Goal: Transaction & Acquisition: Purchase product/service

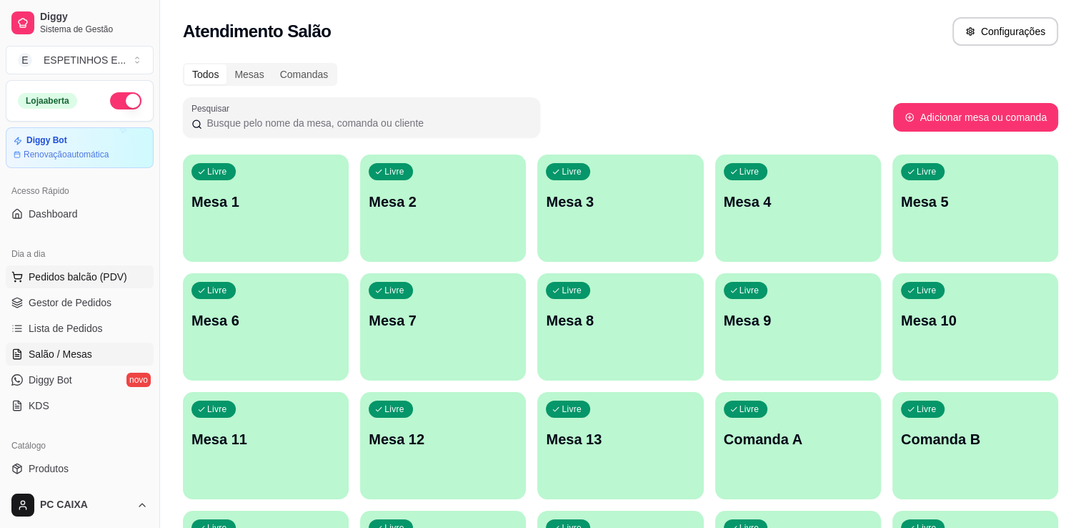
click at [61, 279] on span "Pedidos balcão (PDV)" at bounding box center [78, 276] width 99 height 14
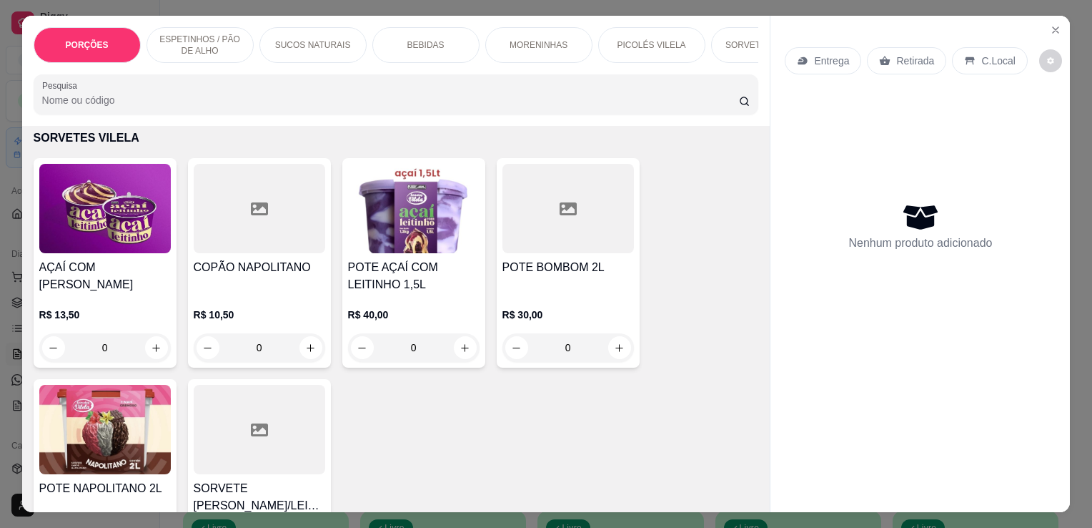
scroll to position [4117, 0]
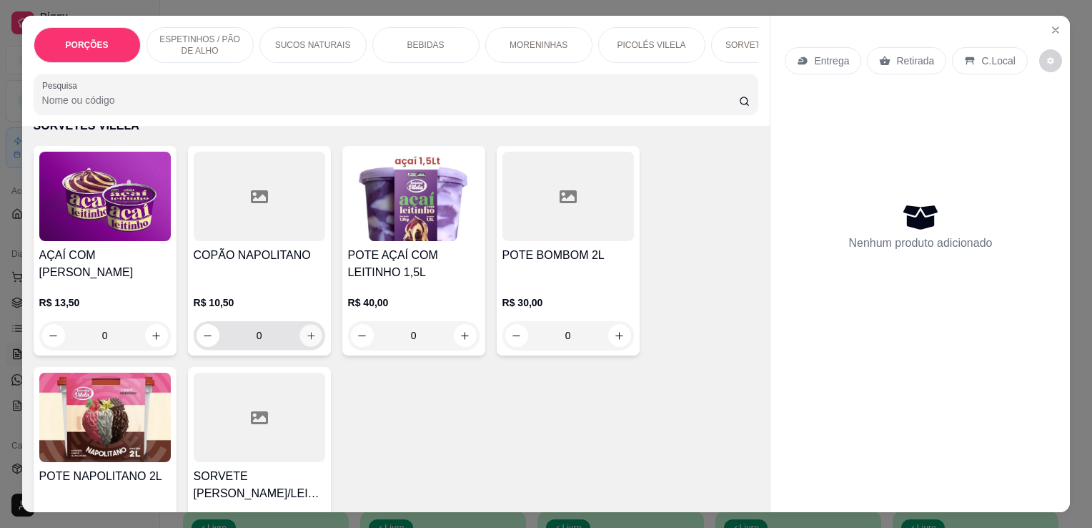
click at [309, 330] on icon "increase-product-quantity" at bounding box center [310, 335] width 11 height 11
type input "1"
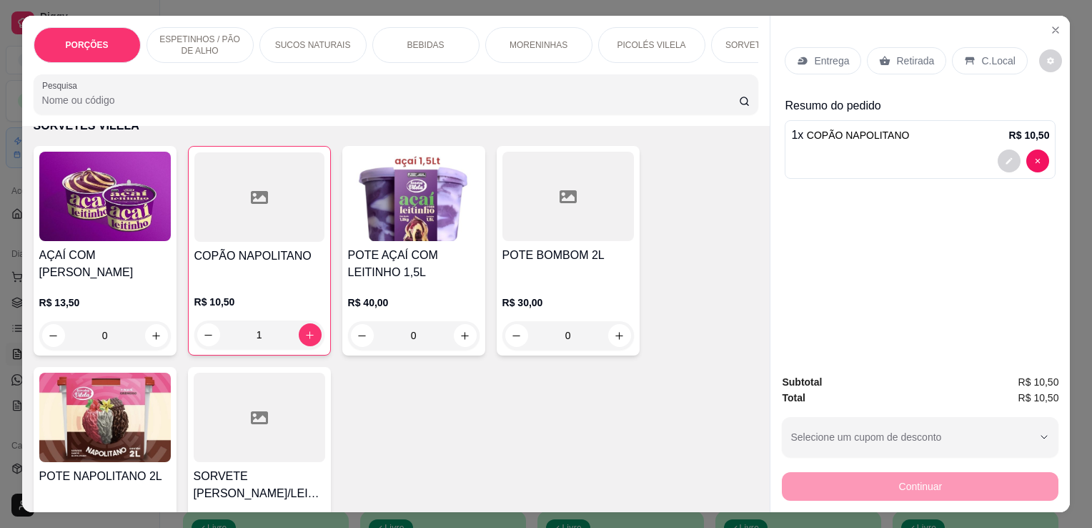
click at [893, 16] on div "Entrega Retirada C.Local Resumo do pedido 1 x COPÃO NAPOLITANO R$ 10,50" at bounding box center [920, 189] width 299 height 347
click at [900, 57] on p "Retirada" at bounding box center [915, 61] width 38 height 14
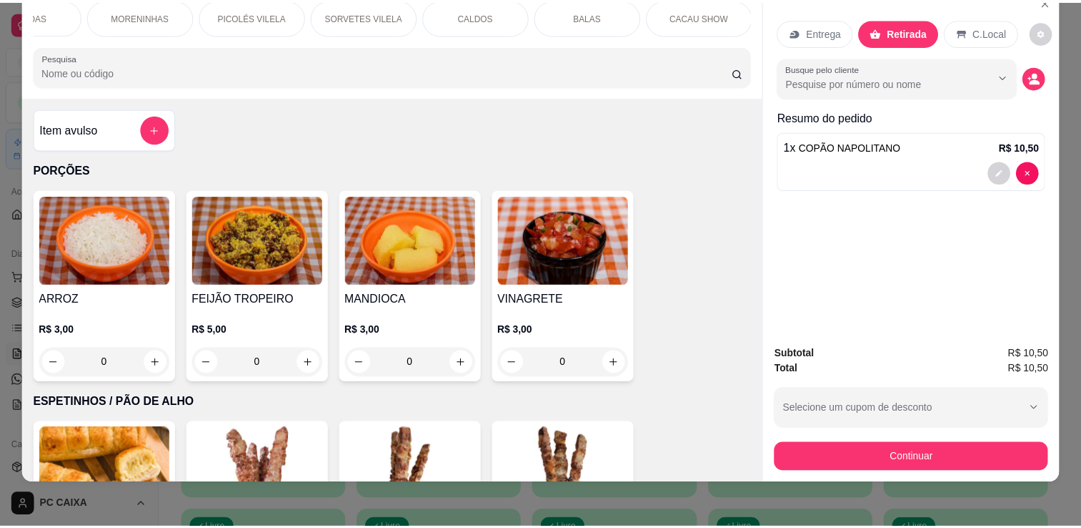
scroll to position [35, 0]
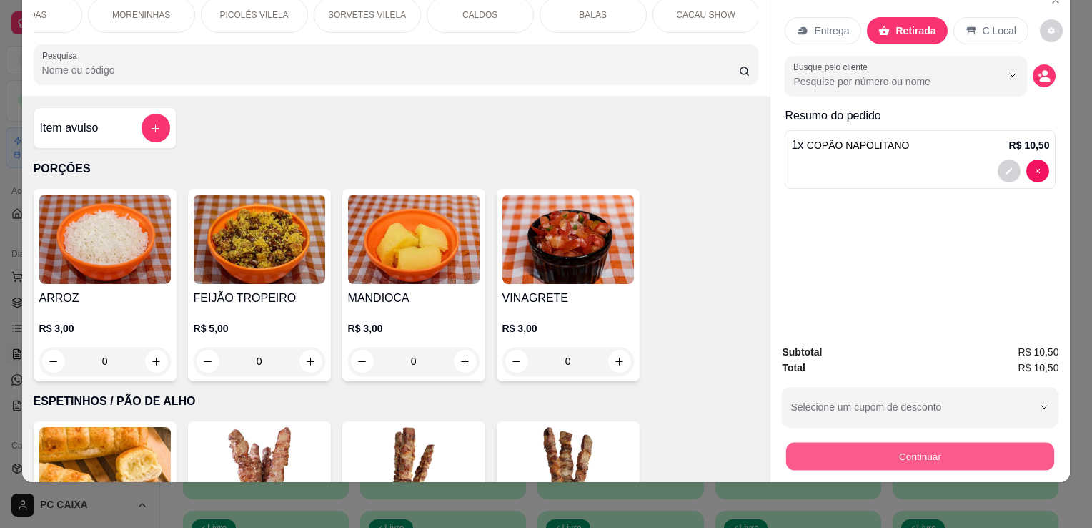
click at [976, 442] on button "Continuar" at bounding box center [920, 456] width 268 height 28
click at [910, 453] on button "Continuar" at bounding box center [920, 456] width 268 height 28
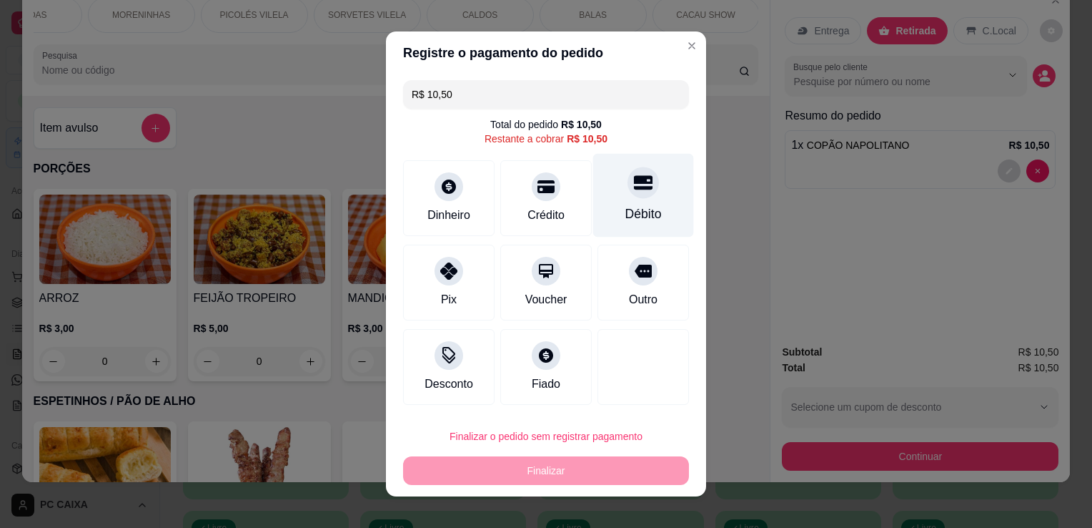
click at [620, 229] on div "Débito" at bounding box center [643, 196] width 101 height 84
type input "R$ 0,00"
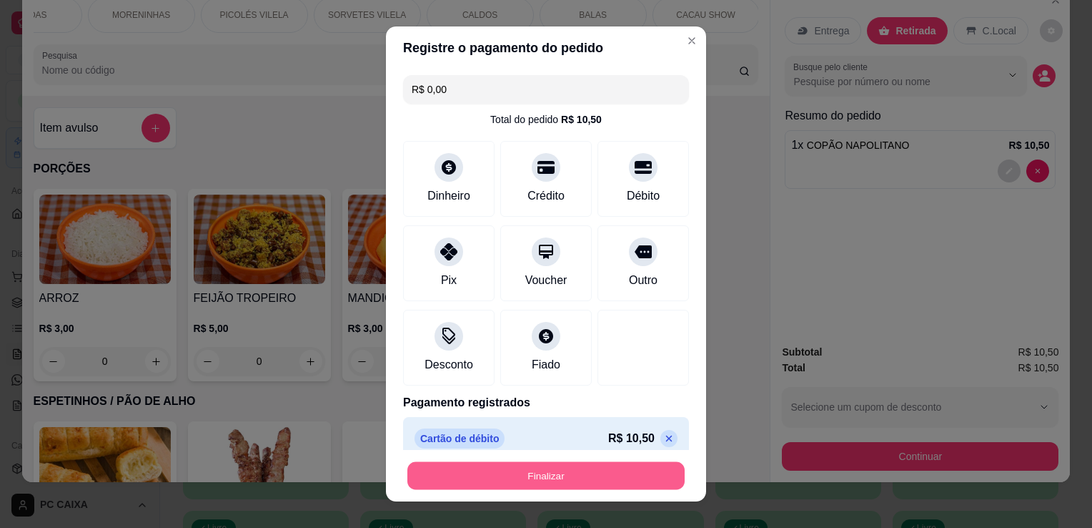
click at [480, 475] on button "Finalizar" at bounding box center [545, 476] width 277 height 28
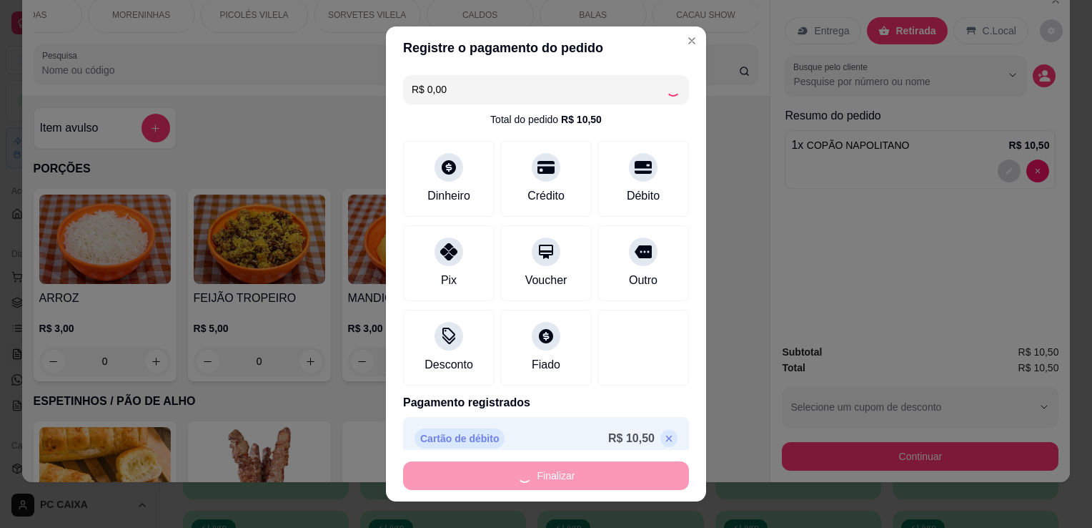
type input "0"
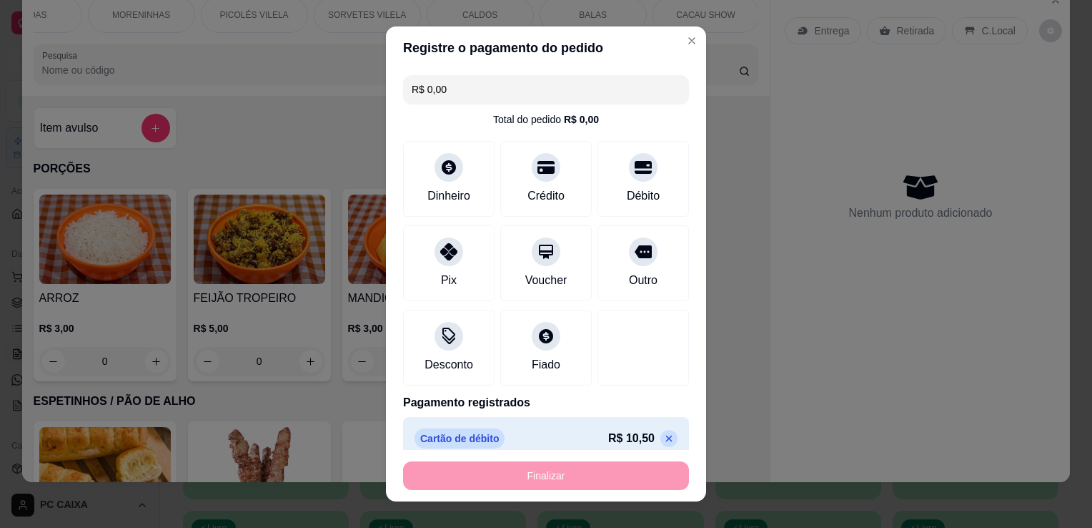
type input "-R$ 10,50"
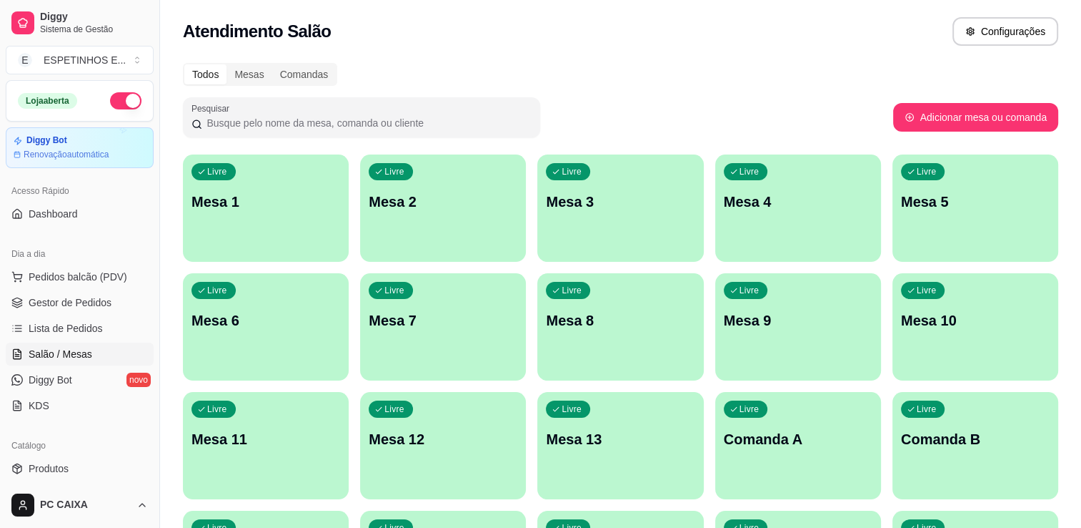
click at [495, 194] on p "Mesa 2" at bounding box center [443, 202] width 149 height 20
click at [497, 32] on div "Atendimento Salão Configurações" at bounding box center [621, 31] width 876 height 29
click at [563, 6] on div "Atendimento Salão Configurações" at bounding box center [620, 27] width 921 height 54
click at [615, 67] on div "Todos Mesas Comandas" at bounding box center [621, 74] width 876 height 23
click at [575, 94] on div "Todos Mesas Comandas Pesquisar Adicionar mesa ou comanda Livre Mesa 1 Livre Mes…" at bounding box center [620, 344] width 921 height 580
